Goal: Task Accomplishment & Management: Manage account settings

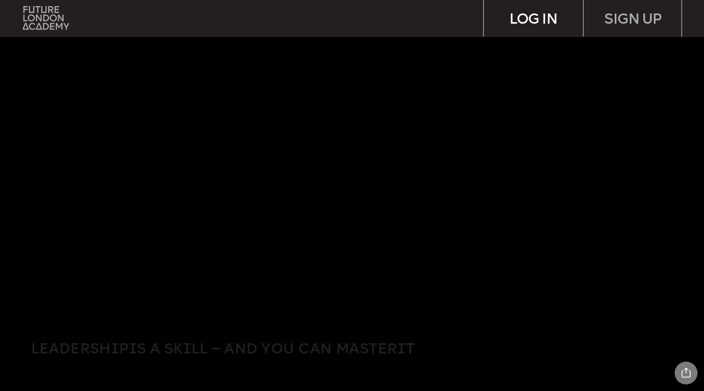
click at [527, 16] on div "LOG IN" at bounding box center [533, 18] width 99 height 36
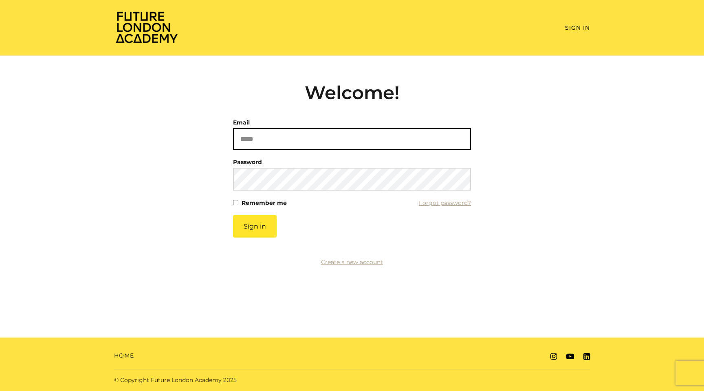
click at [308, 140] on input "Email" at bounding box center [352, 139] width 238 height 22
click at [326, 141] on input "Email" at bounding box center [352, 139] width 238 height 22
type input "**********"
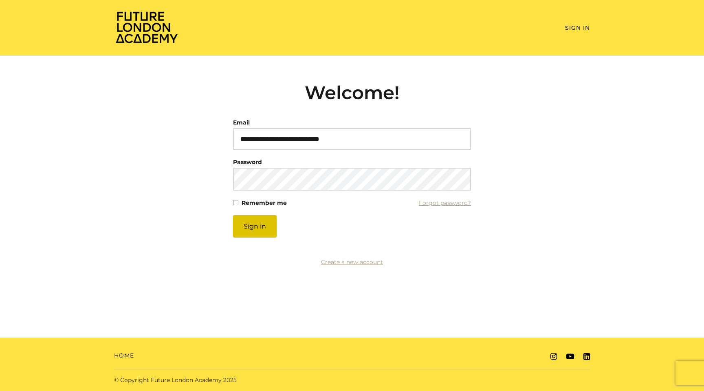
click at [259, 221] on button "Sign in" at bounding box center [255, 226] width 44 height 22
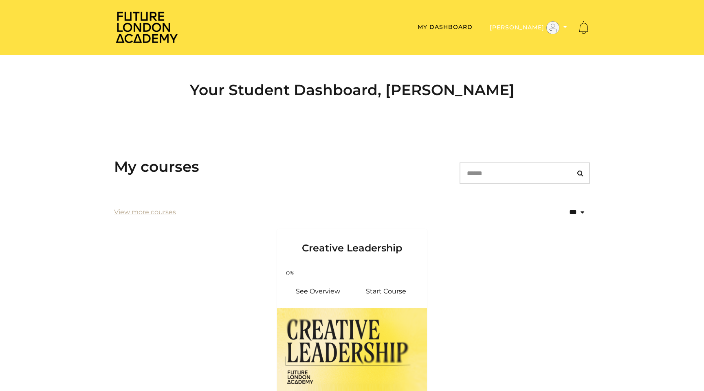
click at [565, 29] on icon "Toggle menu" at bounding box center [566, 27] width 4 height 6
click at [586, 124] on div "Your Student Dashboard, Deepika P" at bounding box center [352, 93] width 489 height 76
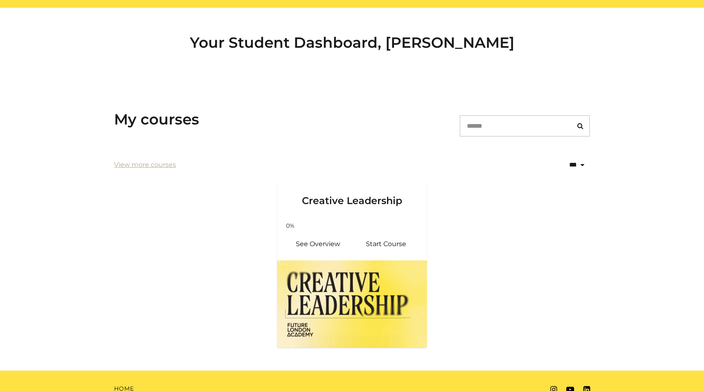
scroll to position [80, 0]
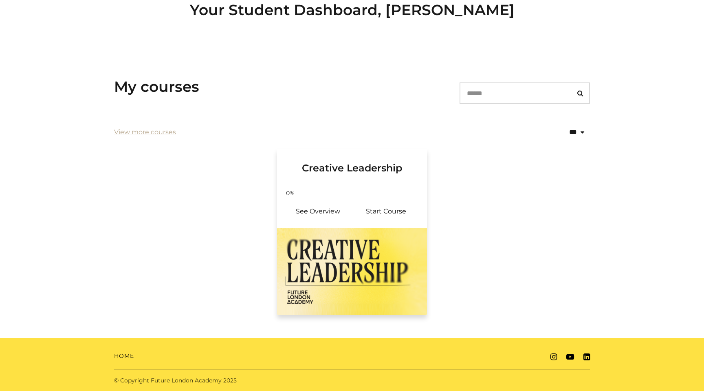
click at [353, 241] on img at bounding box center [352, 270] width 150 height 87
